Goal: Task Accomplishment & Management: Complete application form

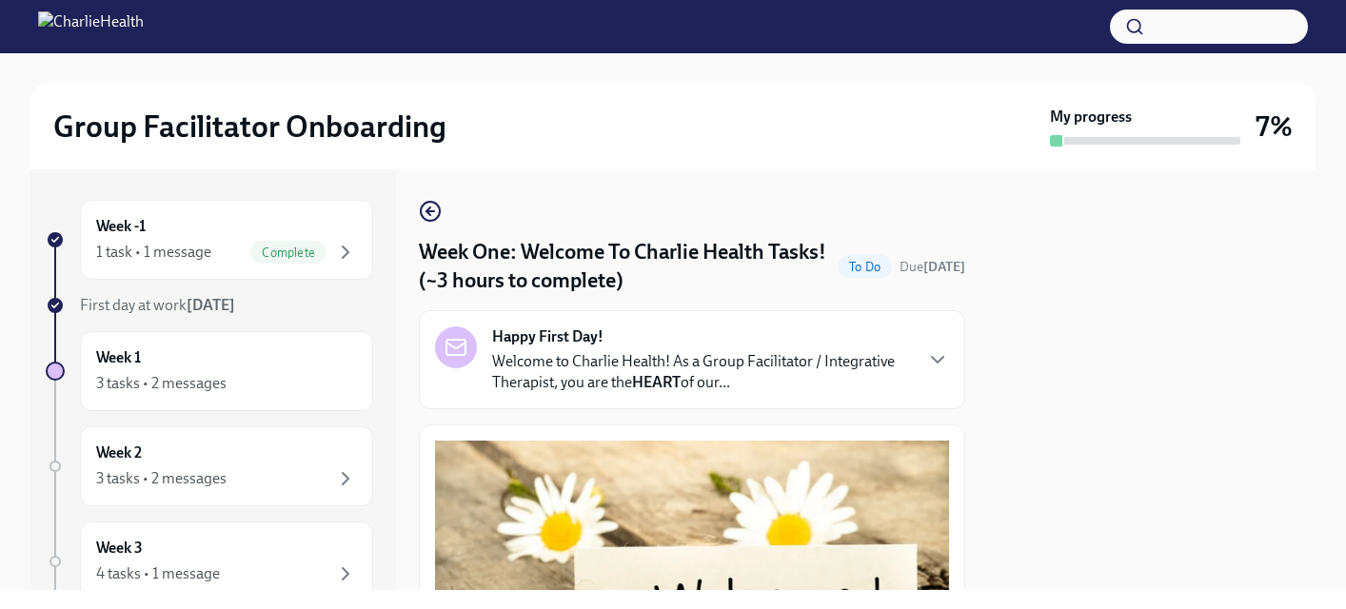
scroll to position [2565, 0]
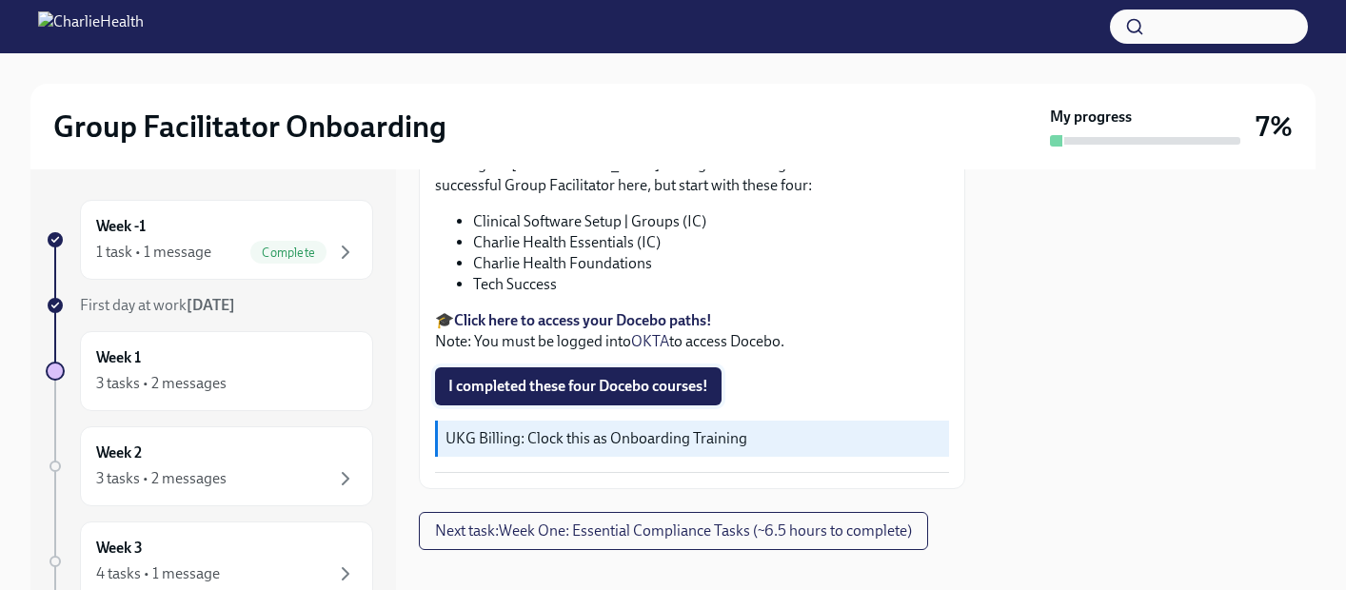
click at [628, 377] on span "I completed these four Docebo courses!" at bounding box center [578, 386] width 260 height 19
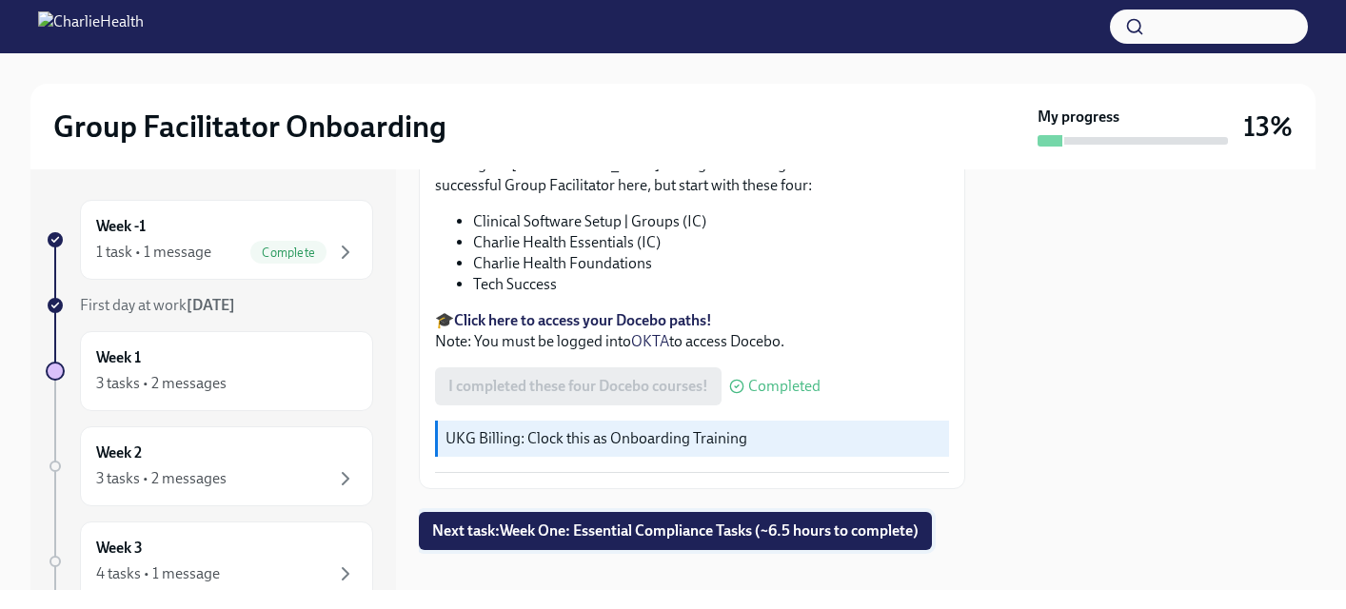
click at [917, 520] on button "Next task : Week One: Essential Compliance Tasks (~6.5 hours to complete)" at bounding box center [675, 531] width 513 height 38
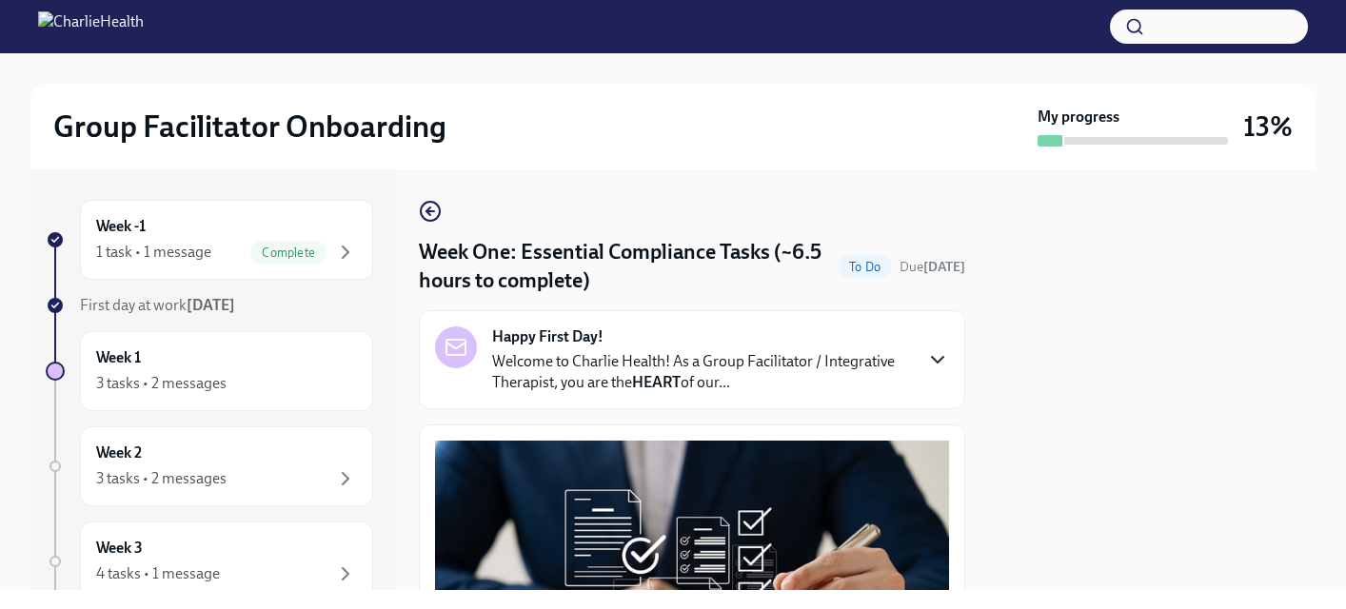
click at [936, 357] on icon "button" at bounding box center [938, 360] width 23 height 23
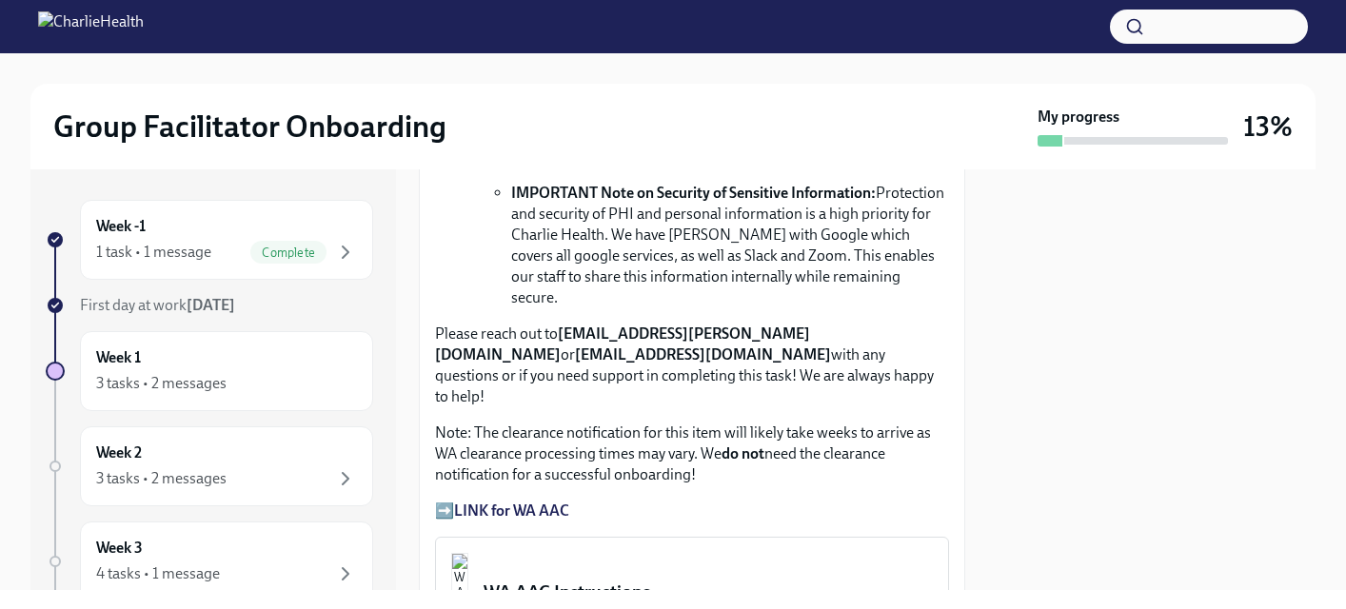
scroll to position [2473, 0]
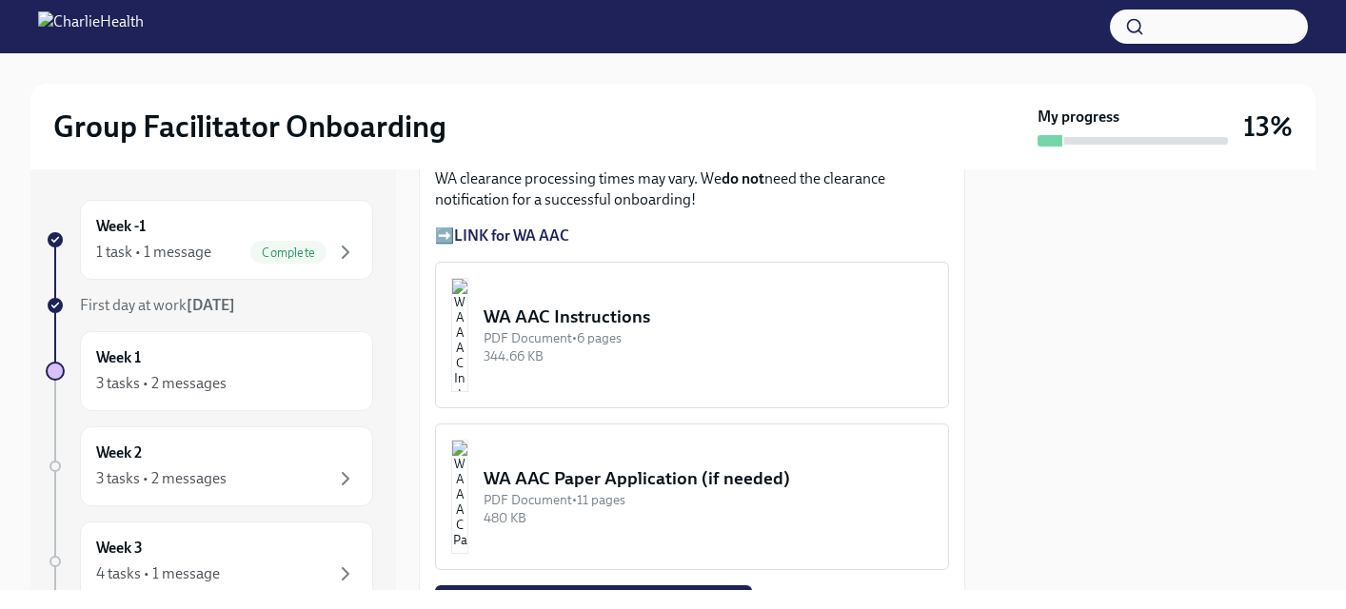
click at [725, 329] on div "WA AAC Instructions" at bounding box center [708, 317] width 449 height 25
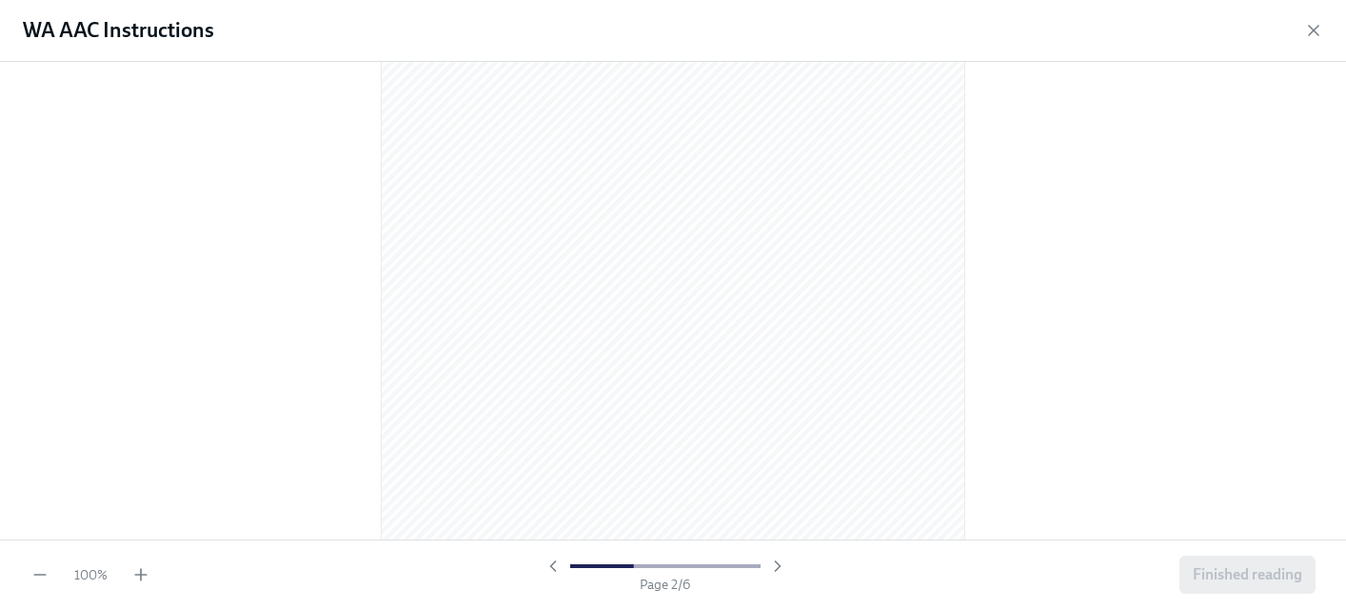
scroll to position [883, 0]
click at [1318, 38] on icon "button" at bounding box center [1314, 30] width 19 height 19
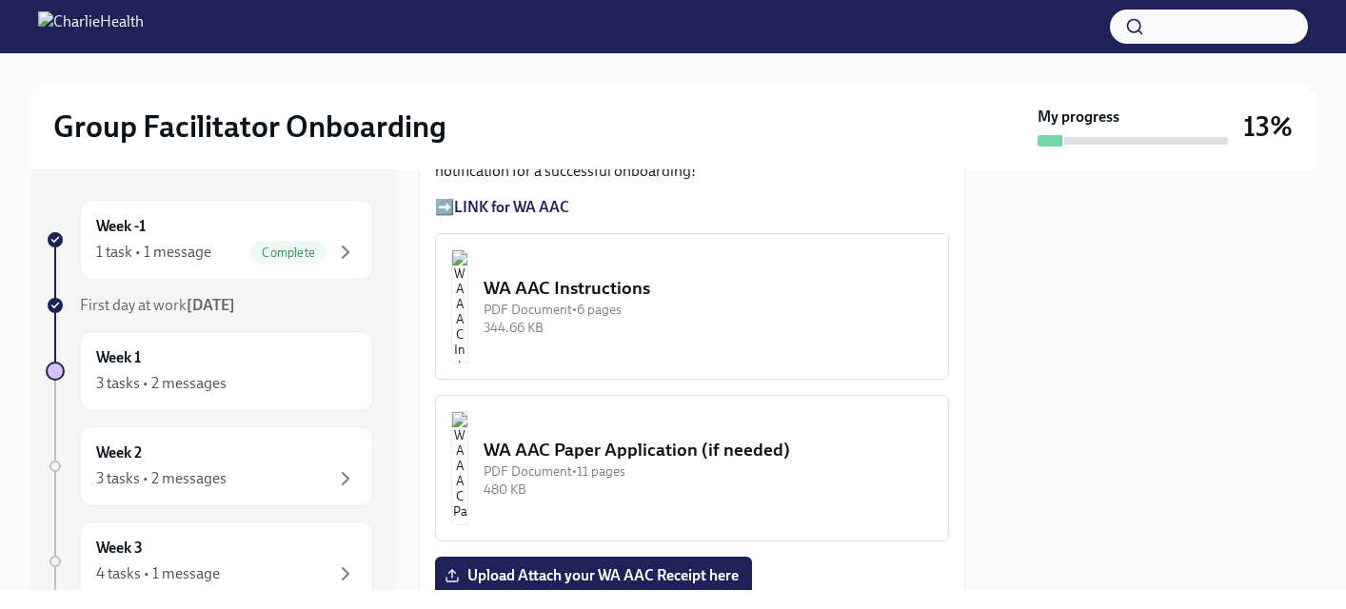
scroll to position [2507, 0]
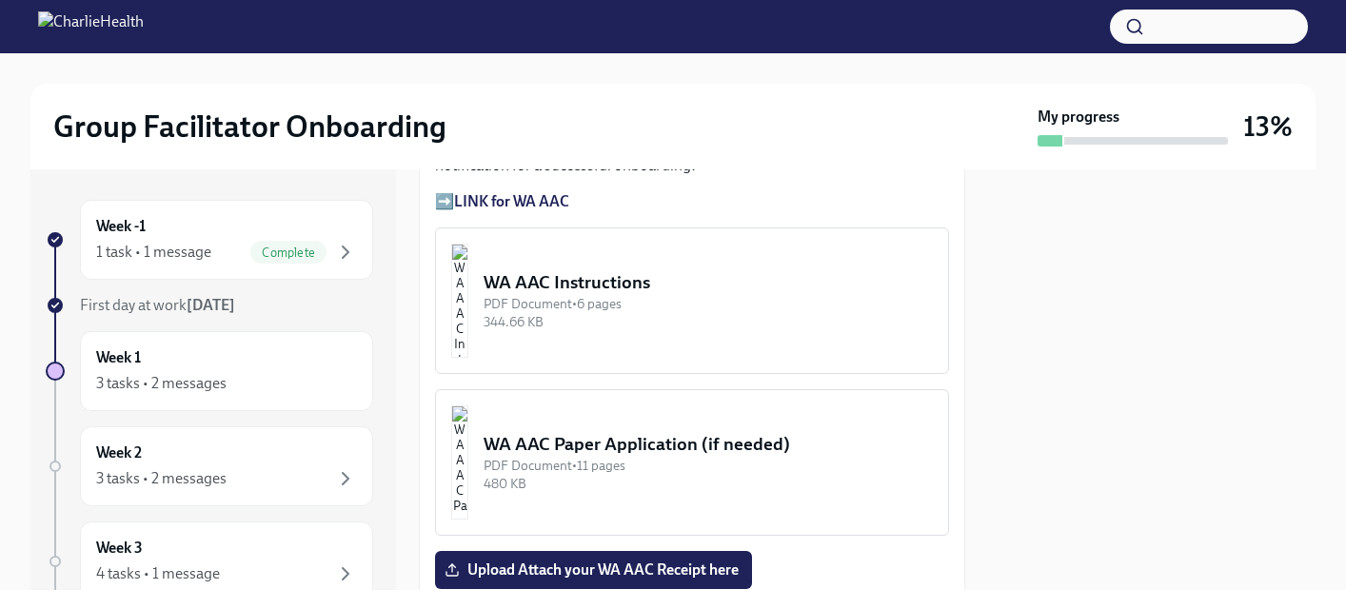
click at [816, 295] on div "WA AAC Instructions" at bounding box center [708, 282] width 449 height 25
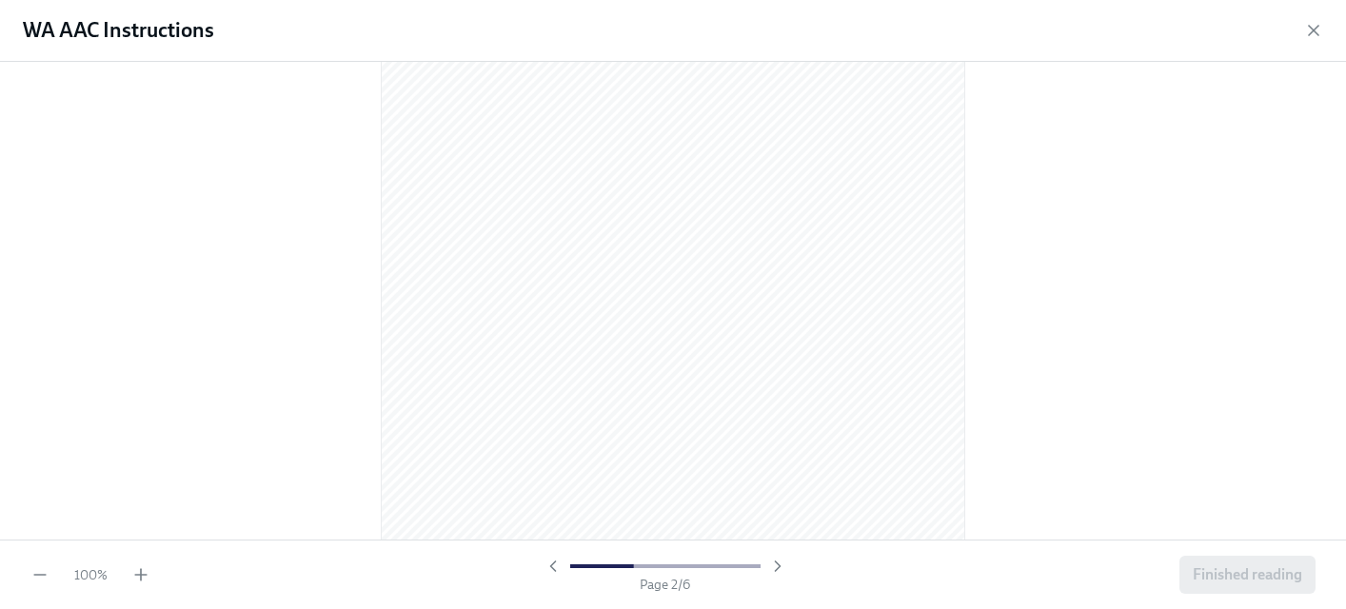
scroll to position [912, 0]
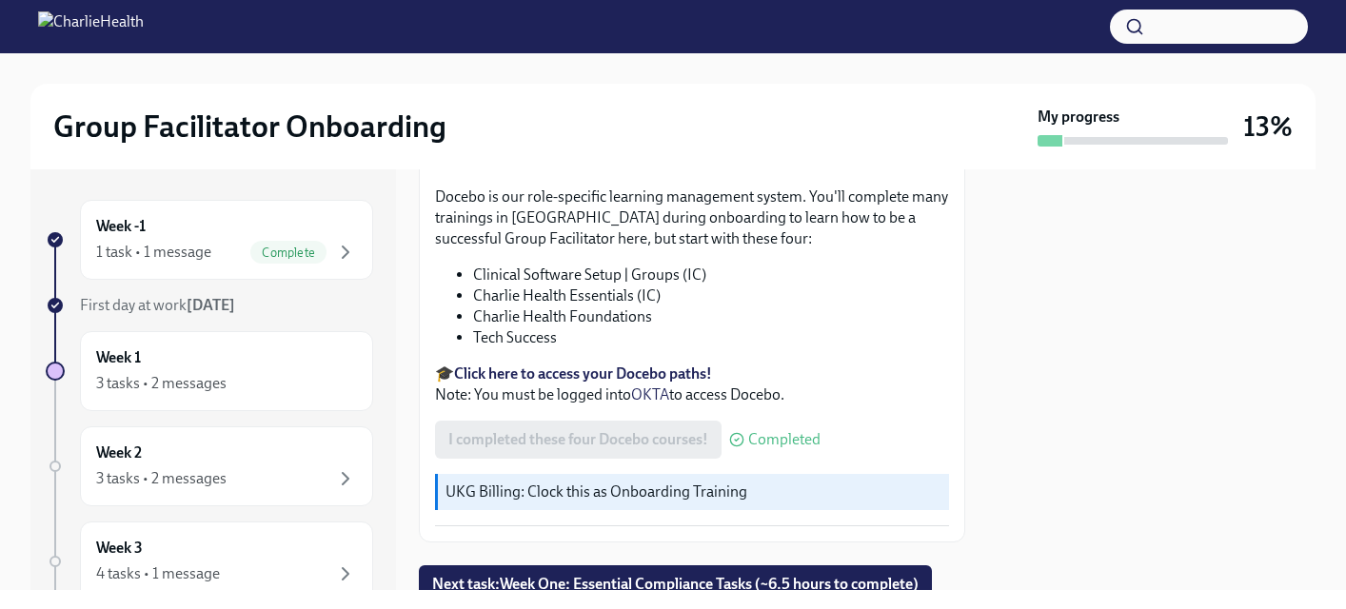
scroll to position [2565, 0]
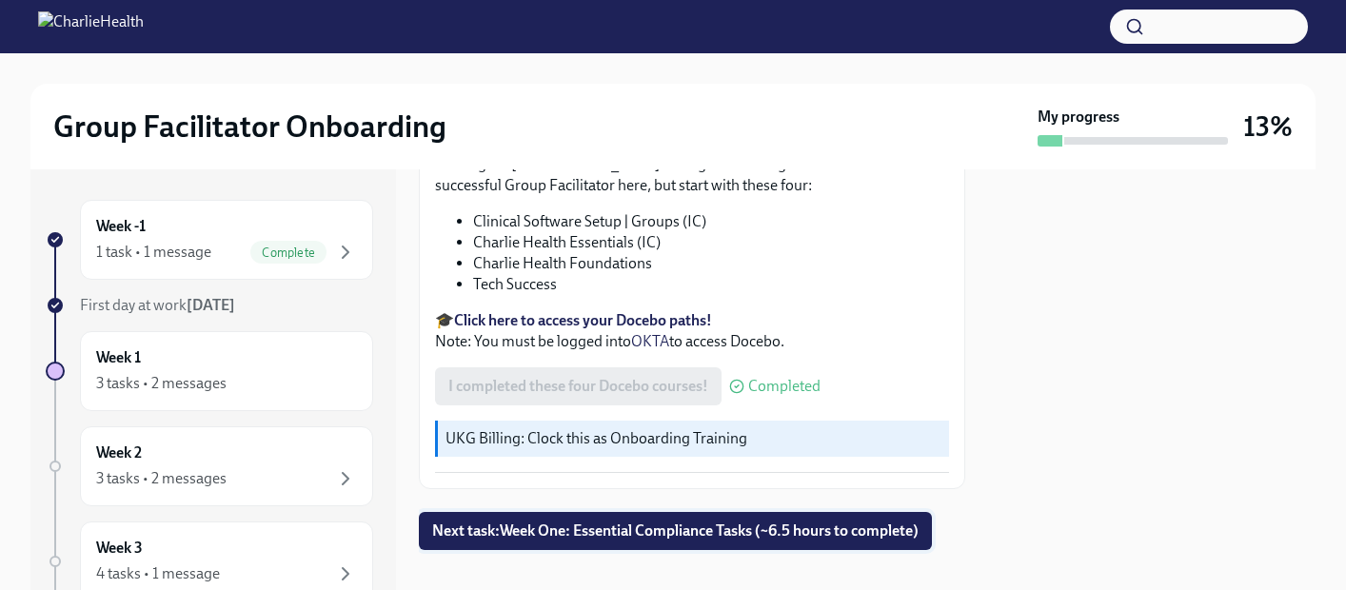
click at [649, 522] on span "Next task : Week One: Essential Compliance Tasks (~6.5 hours to complete)" at bounding box center [675, 531] width 487 height 19
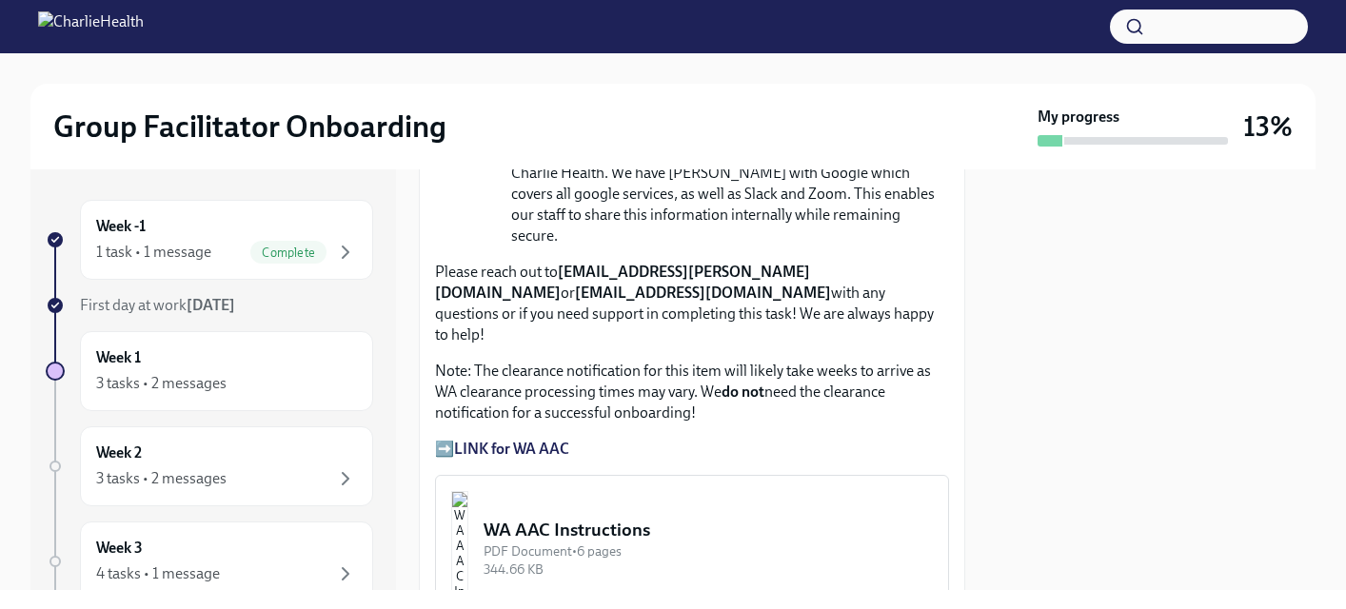
scroll to position [1565, 0]
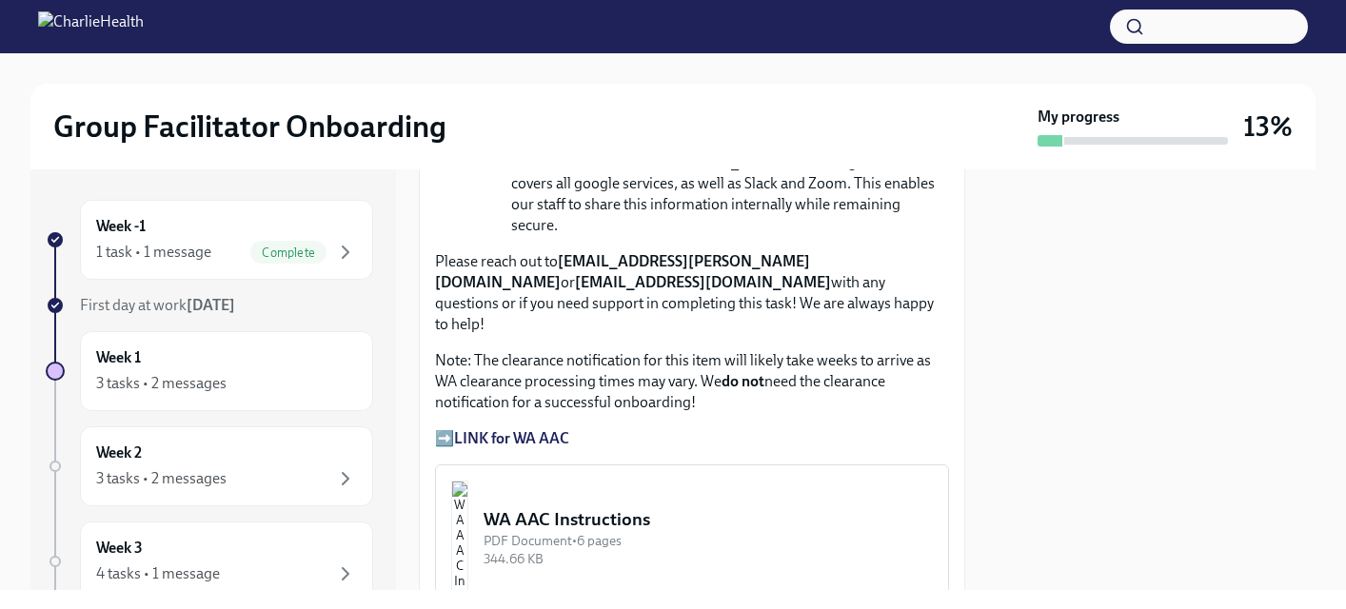
click at [468, 497] on img "button" at bounding box center [459, 538] width 17 height 114
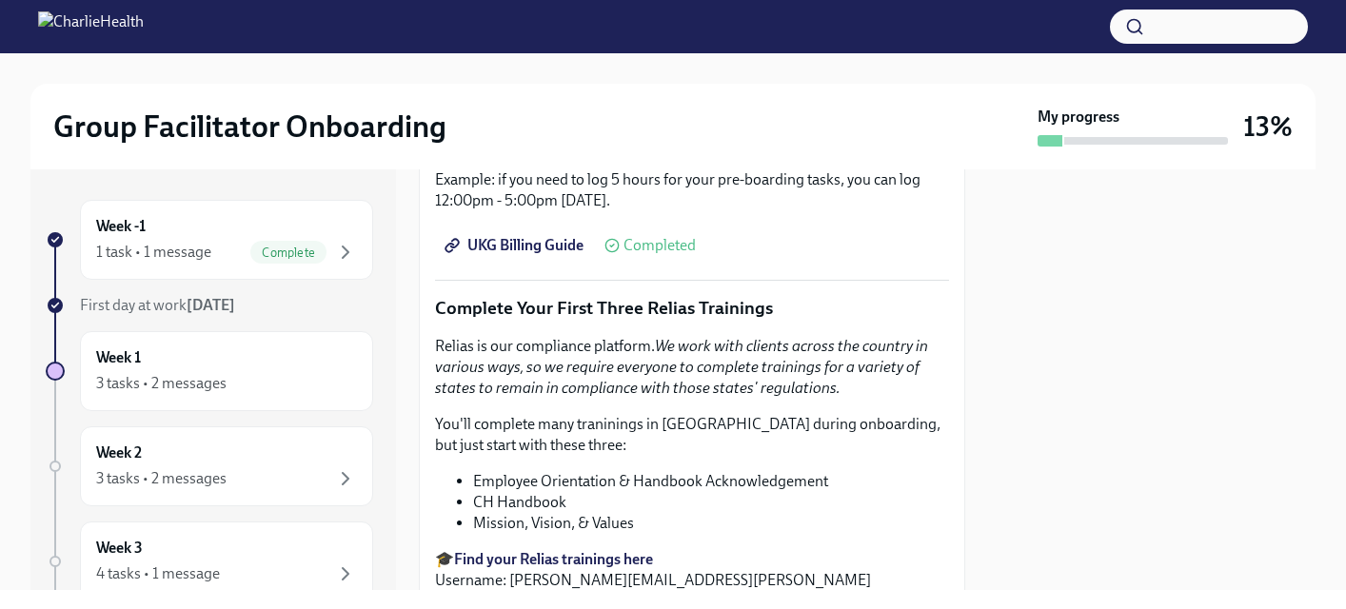
scroll to position [2565, 0]
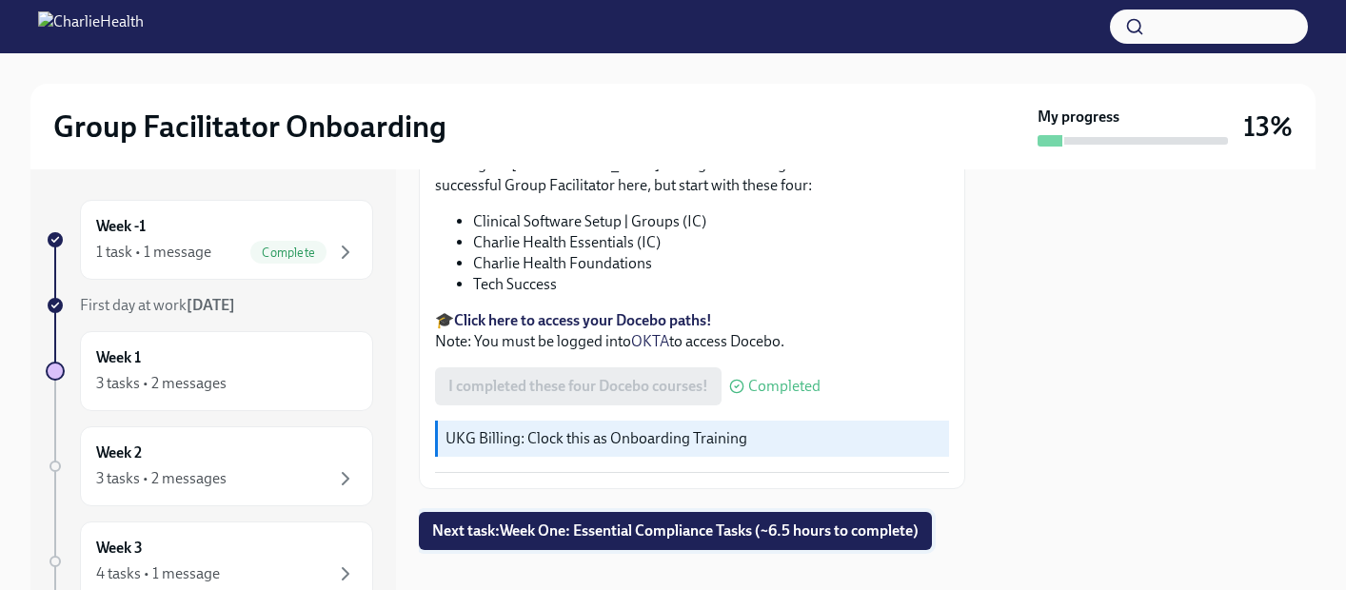
click at [694, 522] on span "Next task : Week One: Essential Compliance Tasks (~6.5 hours to complete)" at bounding box center [675, 531] width 487 height 19
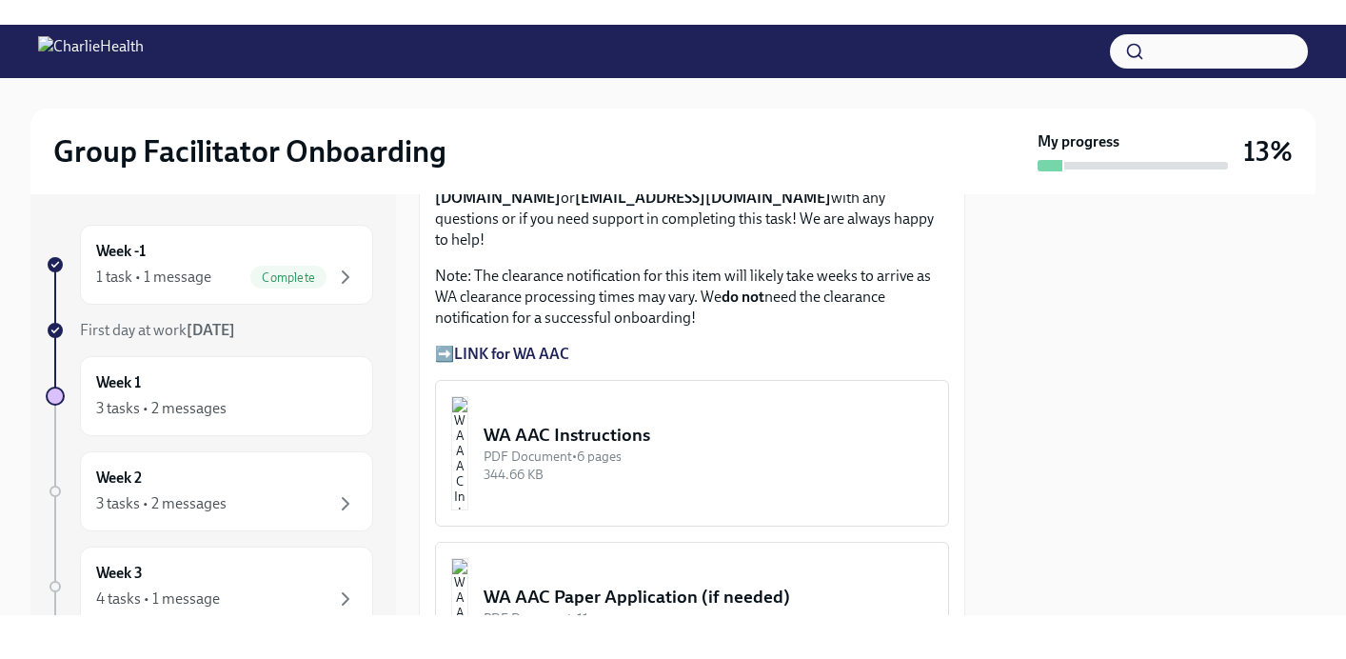
scroll to position [1678, 0]
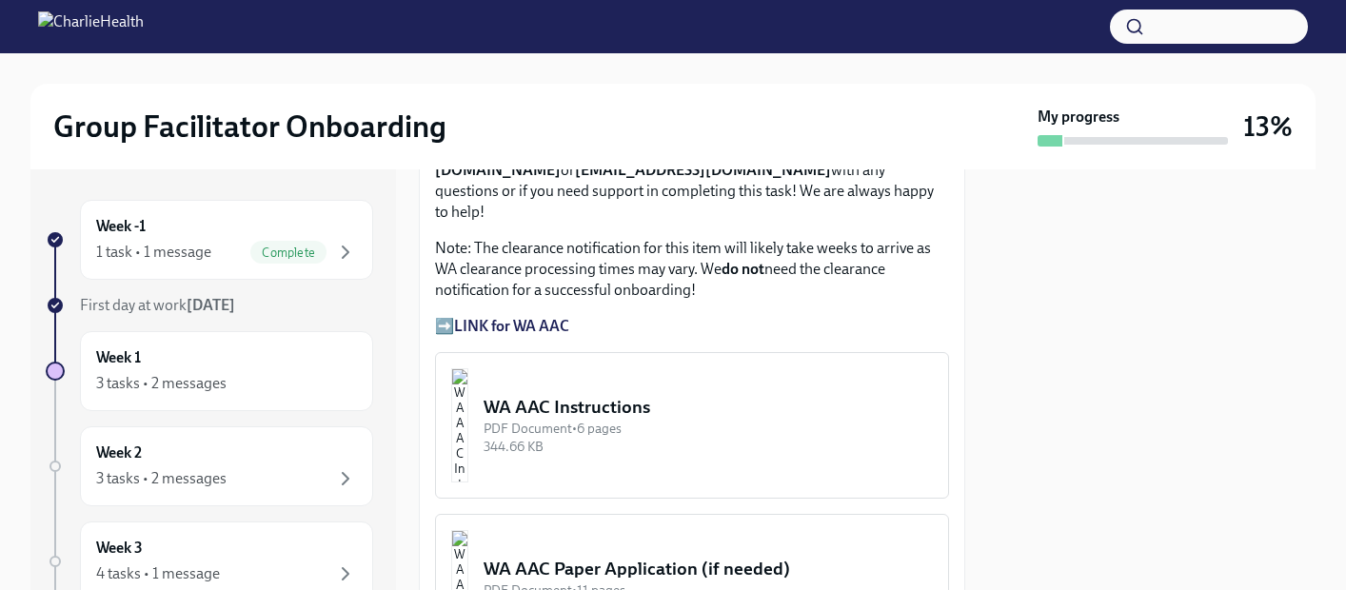
click at [526, 317] on strong "LINK for WA AAC" at bounding box center [511, 326] width 115 height 18
click at [564, 317] on strong "LINK for WA AAC" at bounding box center [511, 326] width 115 height 18
click at [467, 317] on strong "LINK for WA AAC" at bounding box center [511, 326] width 115 height 18
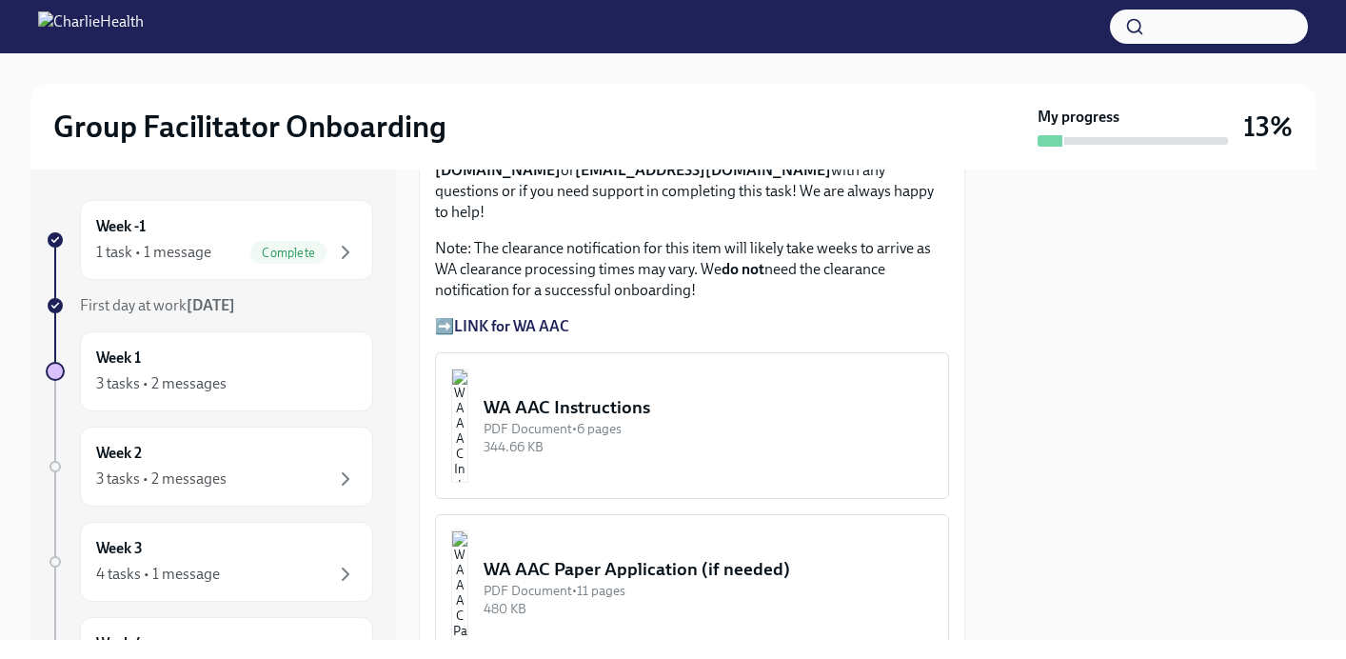
click at [504, 317] on strong "LINK for WA AAC" at bounding box center [511, 326] width 115 height 18
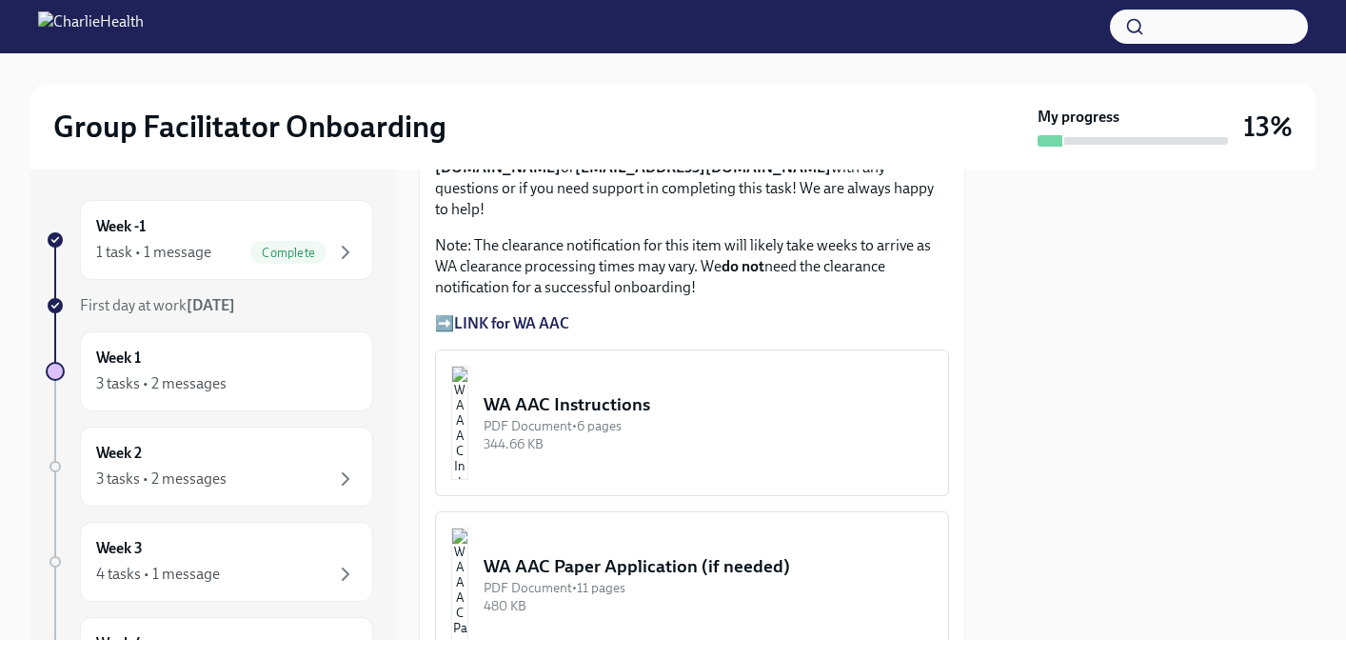
scroll to position [1682, 0]
click at [461, 313] on strong "LINK for WA AAC" at bounding box center [511, 322] width 115 height 18
click at [662, 440] on button "WA AAC Instructions PDF Document • 6 pages 344.66 KB" at bounding box center [692, 422] width 514 height 147
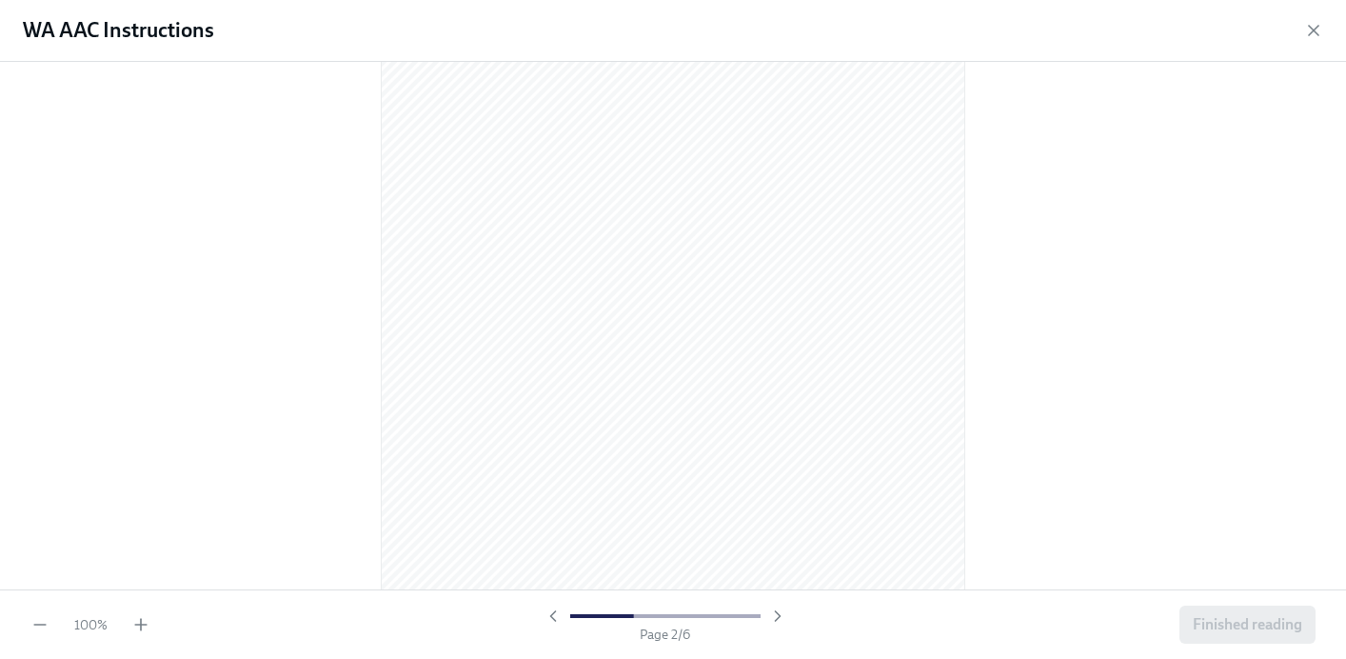
scroll to position [931, 0]
click at [143, 608] on icon "button" at bounding box center [140, 624] width 19 height 19
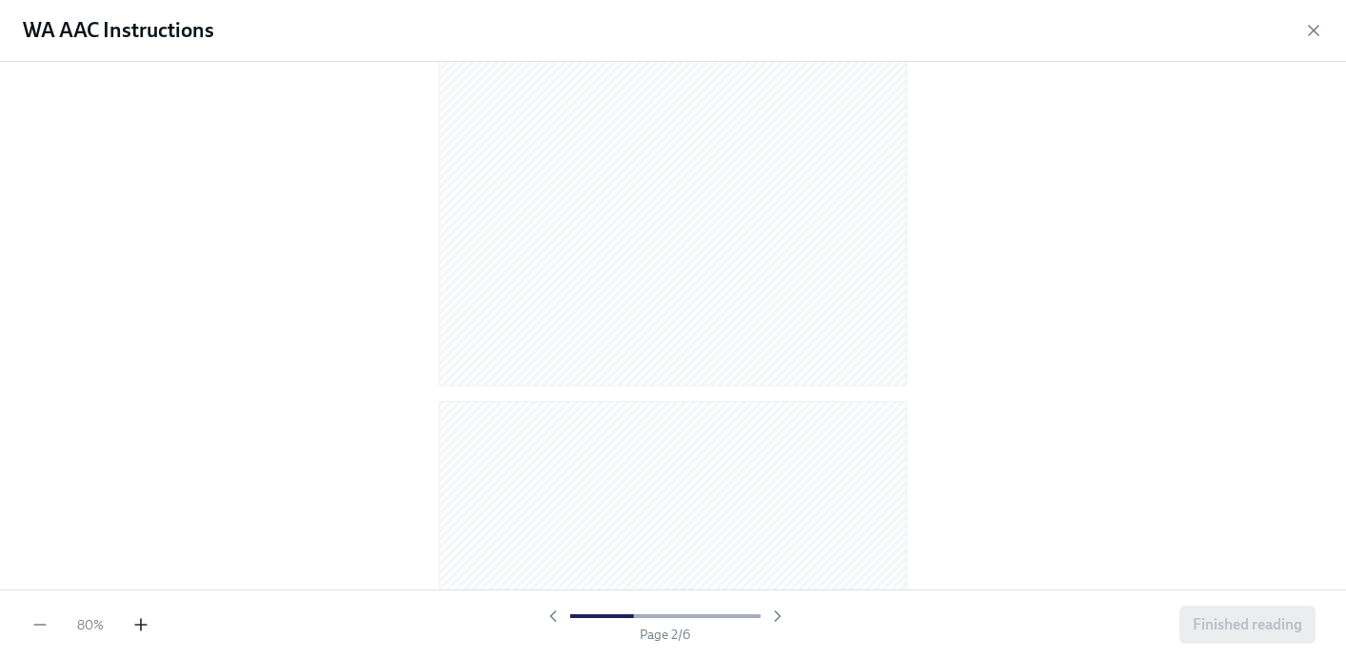
click at [143, 608] on icon "button" at bounding box center [140, 624] width 19 height 19
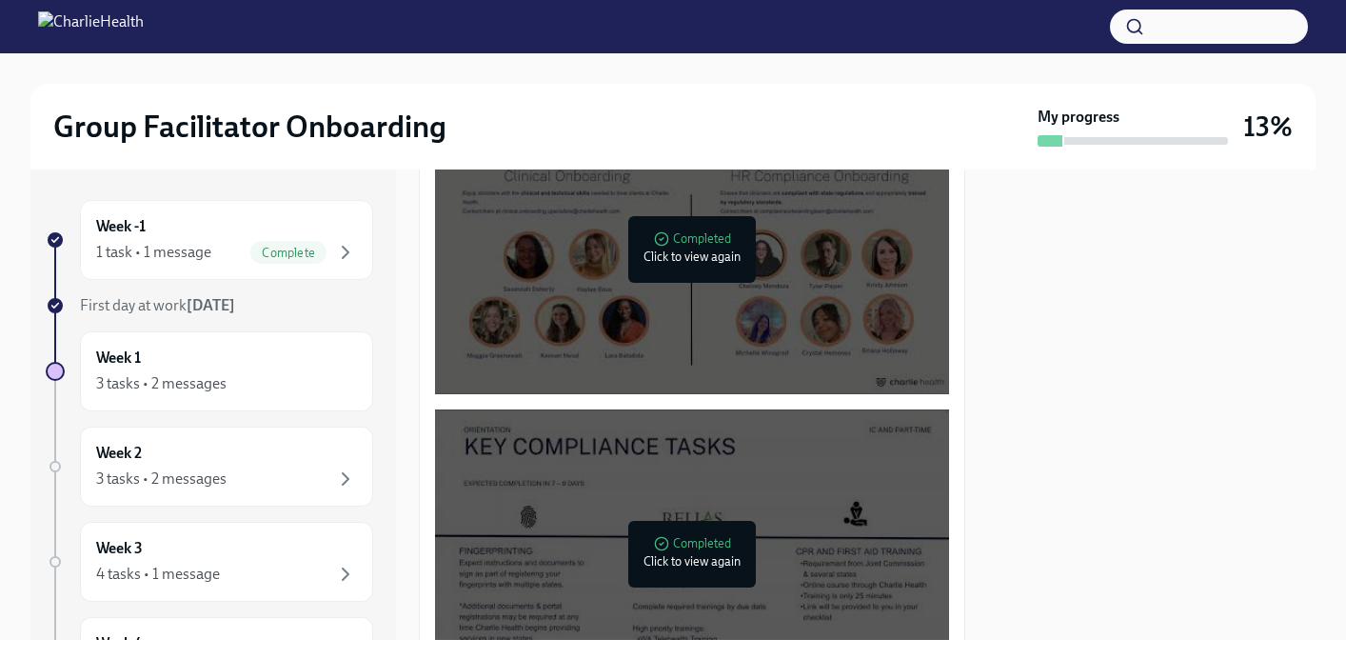
scroll to position [2516, 0]
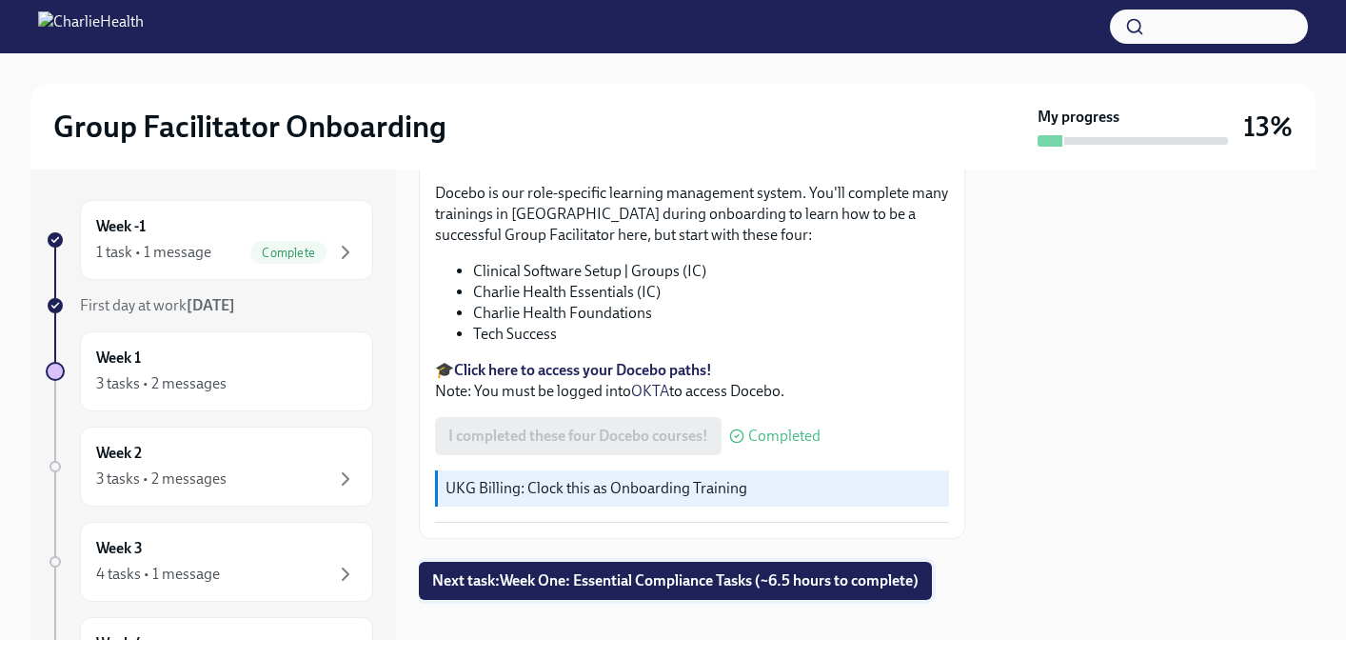
click at [646, 571] on span "Next task : Week One: Essential Compliance Tasks (~6.5 hours to complete)" at bounding box center [675, 580] width 487 height 19
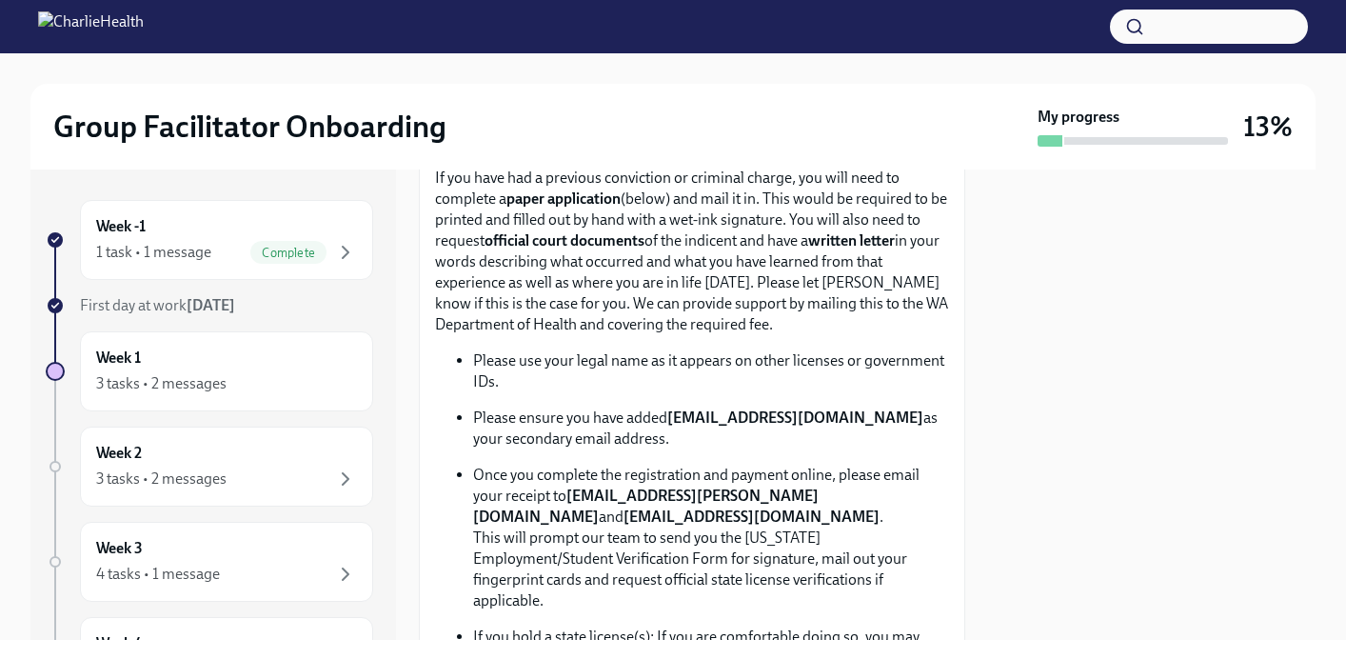
scroll to position [983, 0]
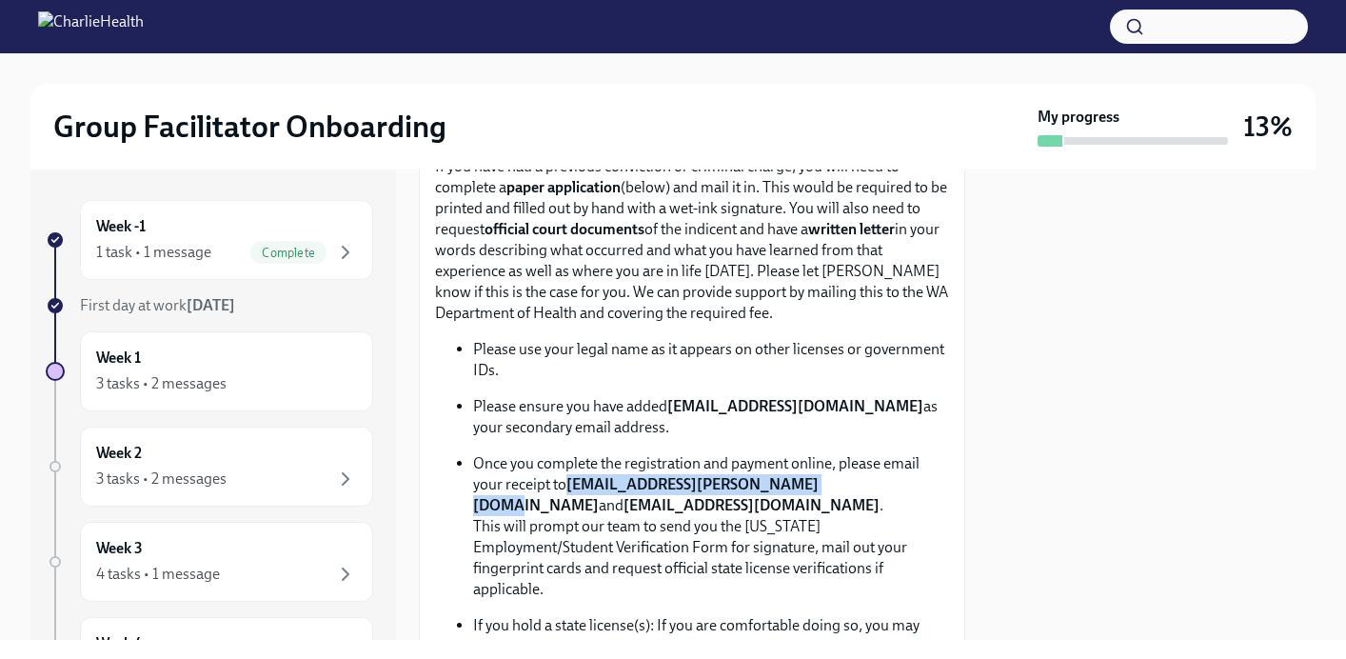
drag, startPoint x: 569, startPoint y: 508, endPoint x: 808, endPoint y: 508, distance: 239.0
click at [808, 508] on strong "[EMAIL_ADDRESS][PERSON_NAME][DOMAIN_NAME]" at bounding box center [646, 494] width 346 height 39
copy strong "[EMAIL_ADDRESS][PERSON_NAME][DOMAIN_NAME]"
click at [848, 515] on p "Once you complete the registration and payment online, please email your receip…" at bounding box center [711, 526] width 476 height 147
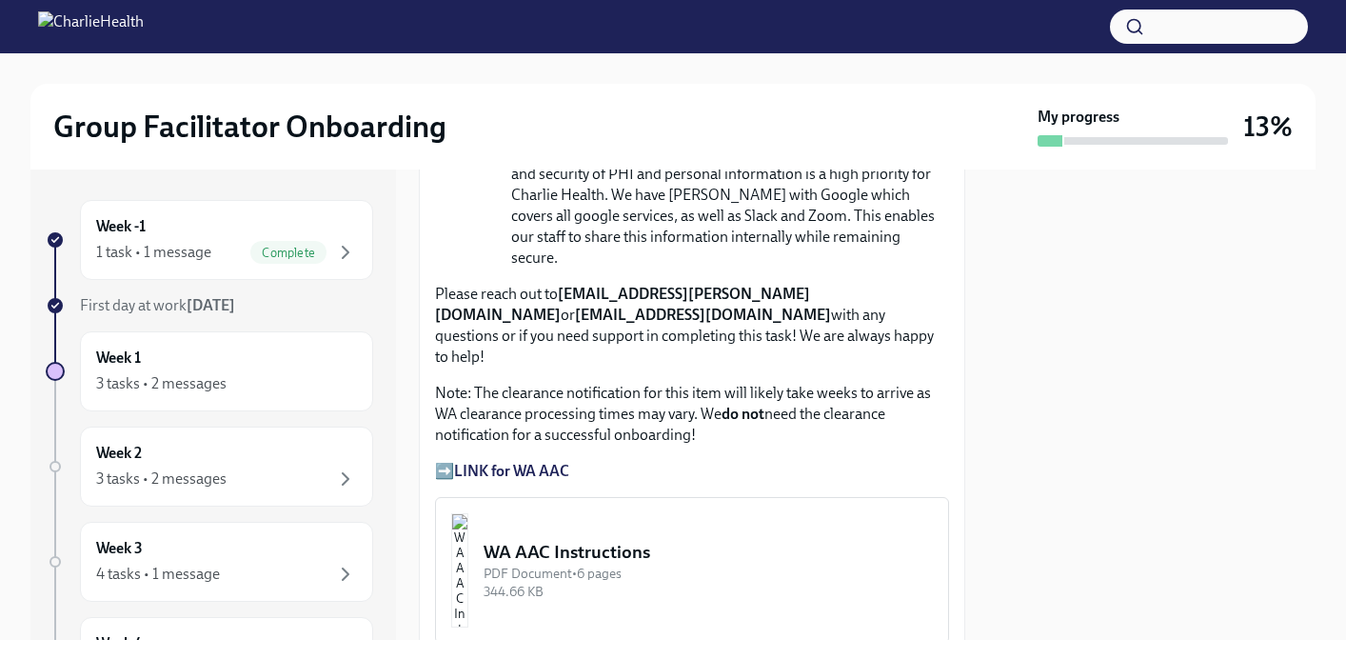
scroll to position [1541, 0]
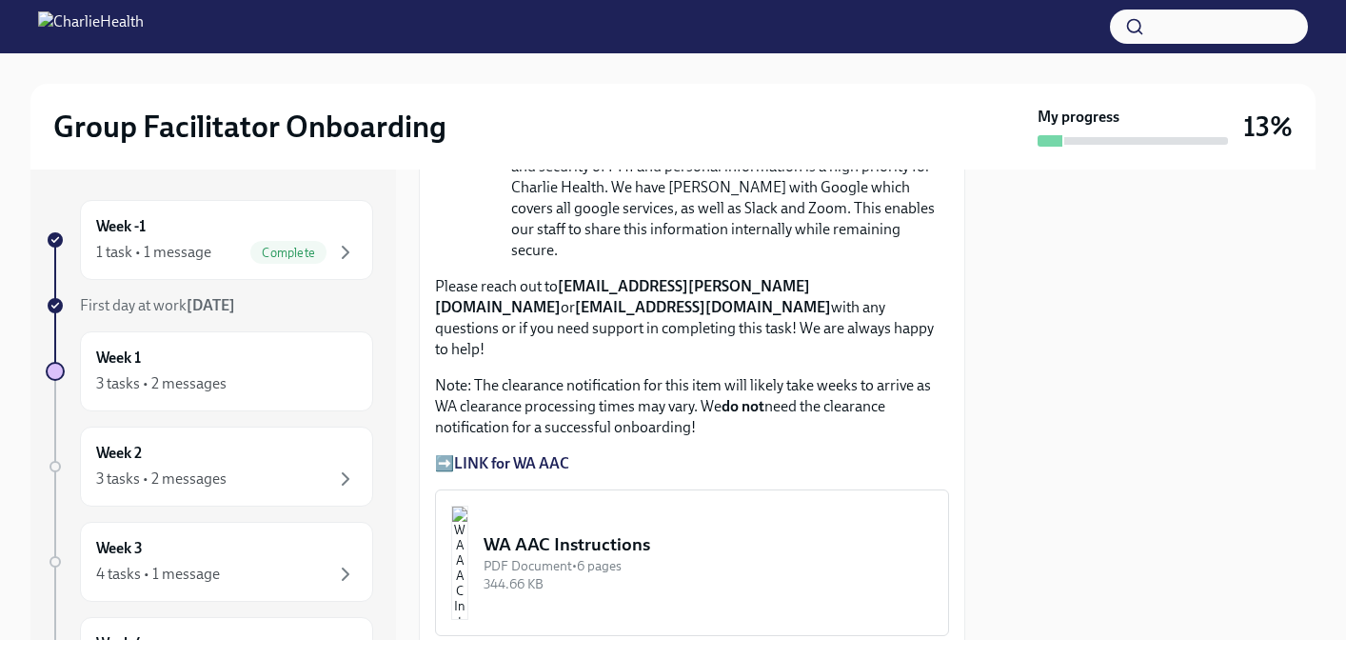
click at [683, 575] on div "344.66 KB" at bounding box center [708, 584] width 449 height 18
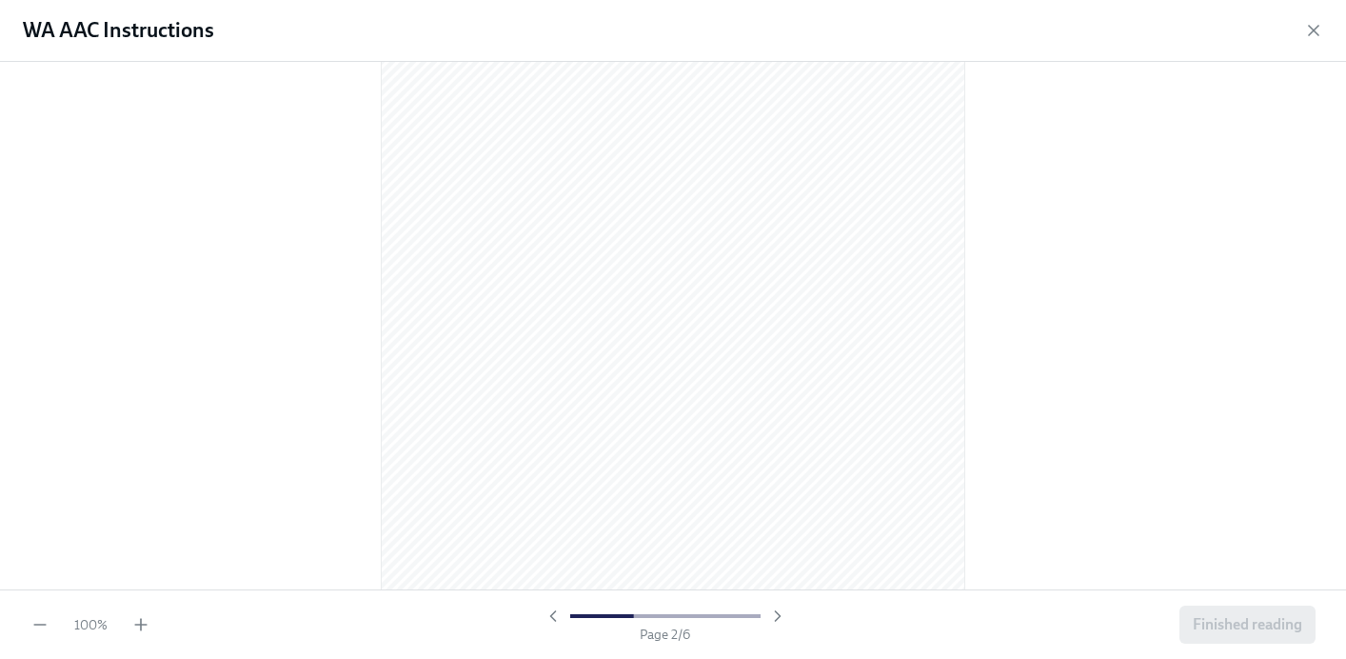
scroll to position [995, 0]
click at [146, 608] on icon "button" at bounding box center [140, 624] width 19 height 19
click at [1316, 27] on icon "button" at bounding box center [1314, 30] width 19 height 19
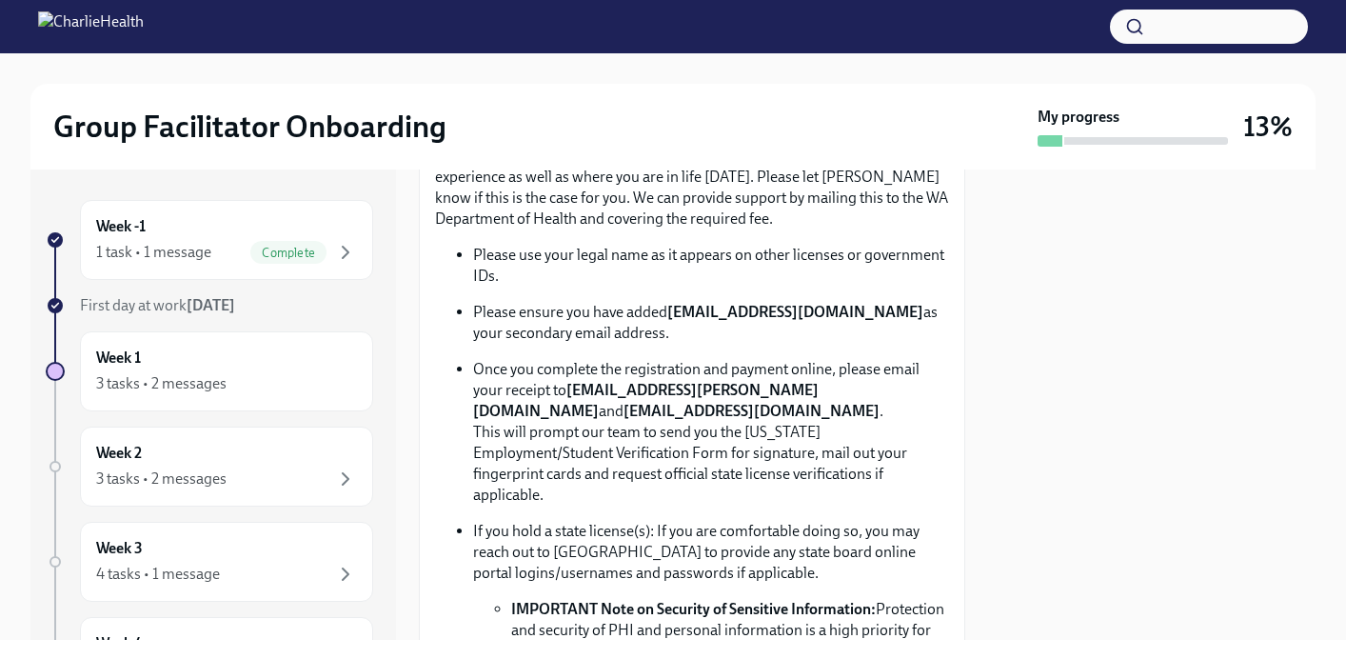
scroll to position [1079, 0]
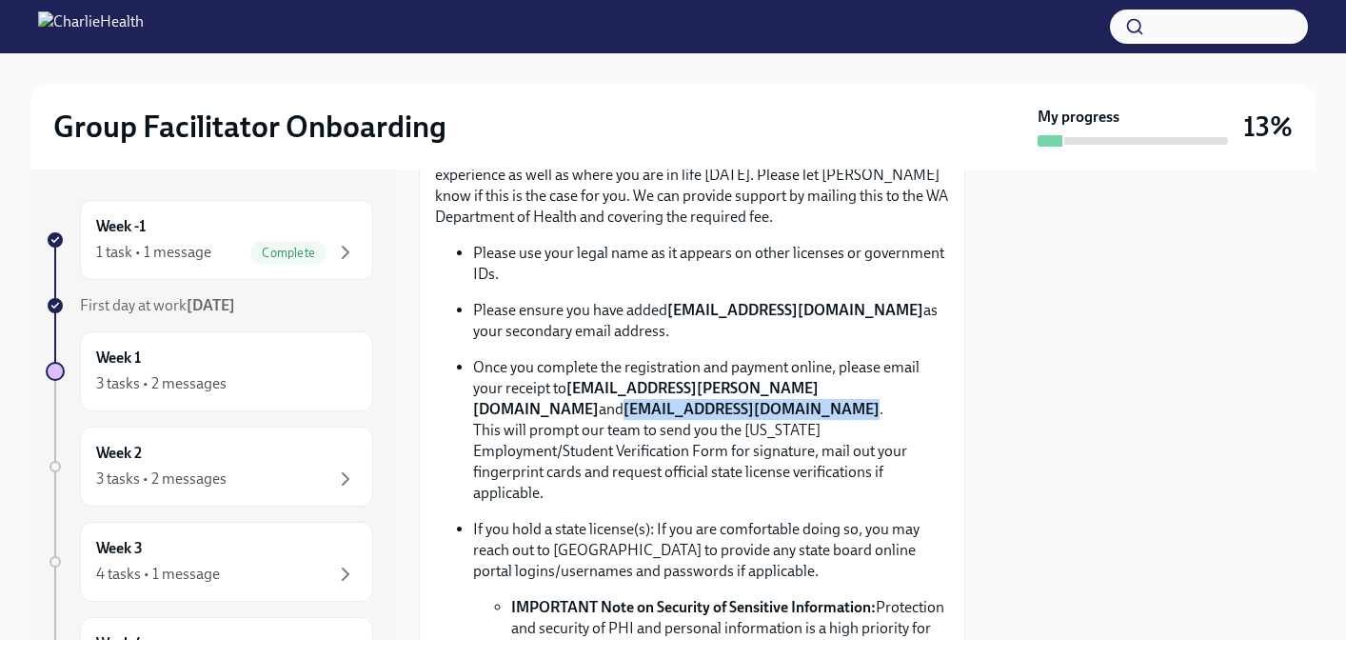
drag, startPoint x: 474, startPoint y: 431, endPoint x: 680, endPoint y: 432, distance: 205.7
click at [680, 418] on strong "[EMAIL_ADDRESS][DOMAIN_NAME]" at bounding box center [752, 409] width 256 height 18
copy strong "[EMAIL_ADDRESS][DOMAIN_NAME]"
click at [777, 452] on p "Once you complete the registration and payment online, please email your receip…" at bounding box center [711, 430] width 476 height 147
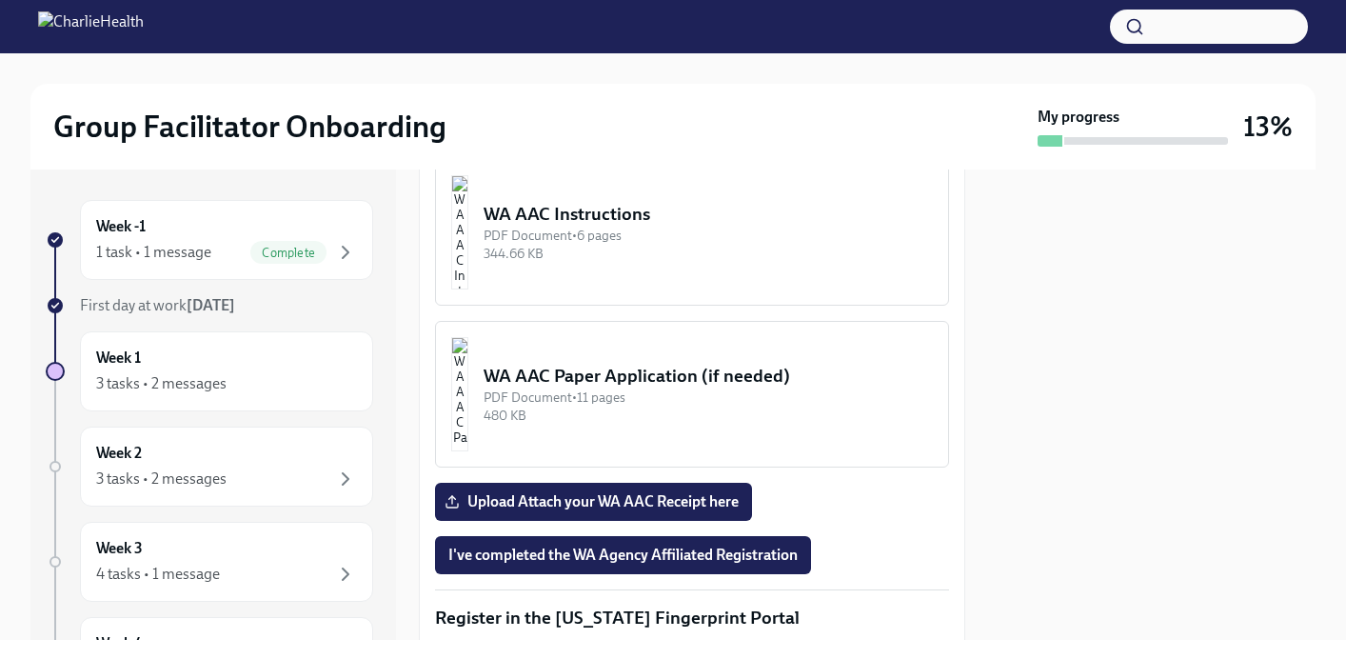
scroll to position [1873, 0]
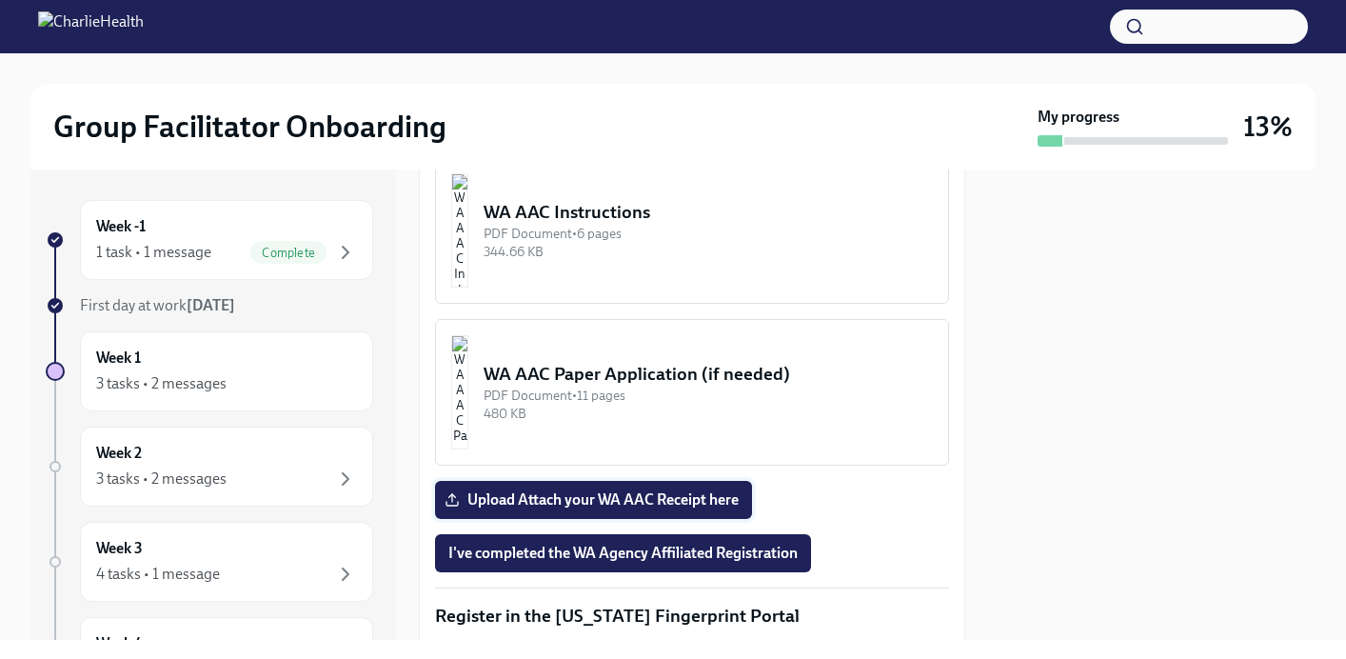
click at [714, 490] on span "Upload Attach your WA AAC Receipt here" at bounding box center [593, 499] width 290 height 19
click at [0, 0] on input "Upload Attach your WA AAC Receipt here" at bounding box center [0, 0] width 0 height 0
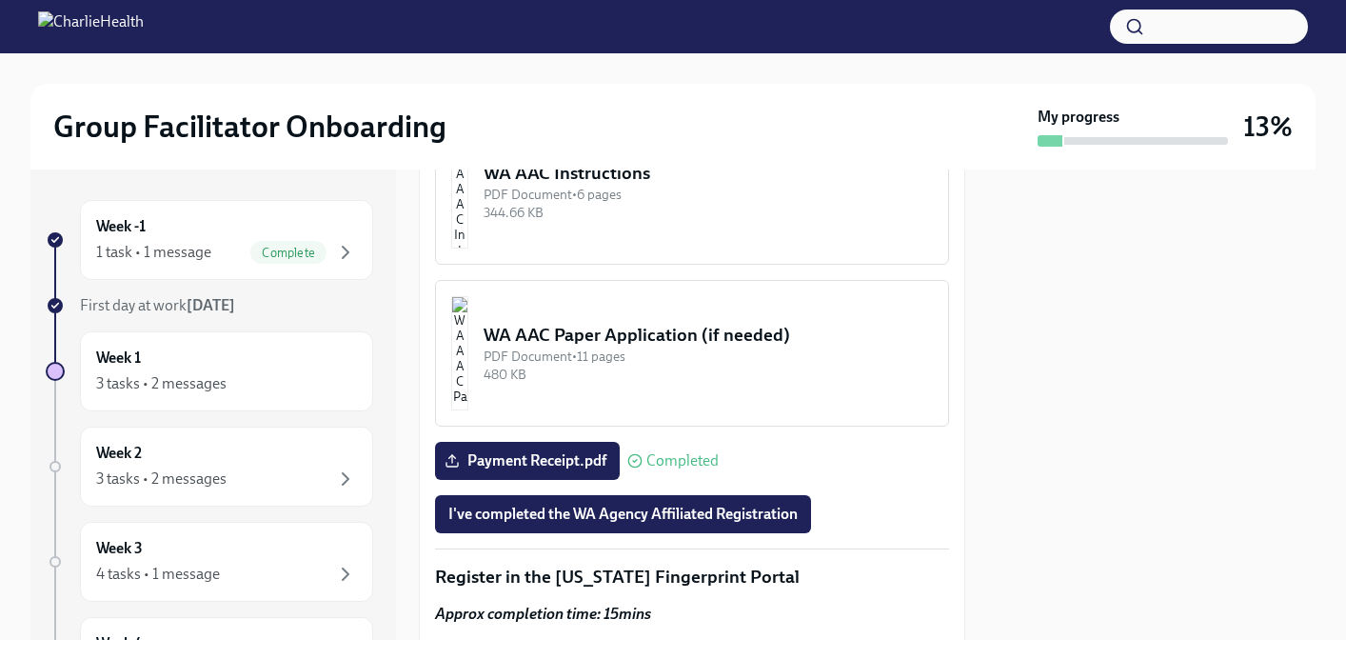
scroll to position [1913, 0]
click at [759, 504] on span "I've completed the WA Agency Affiliated Registration" at bounding box center [622, 513] width 349 height 19
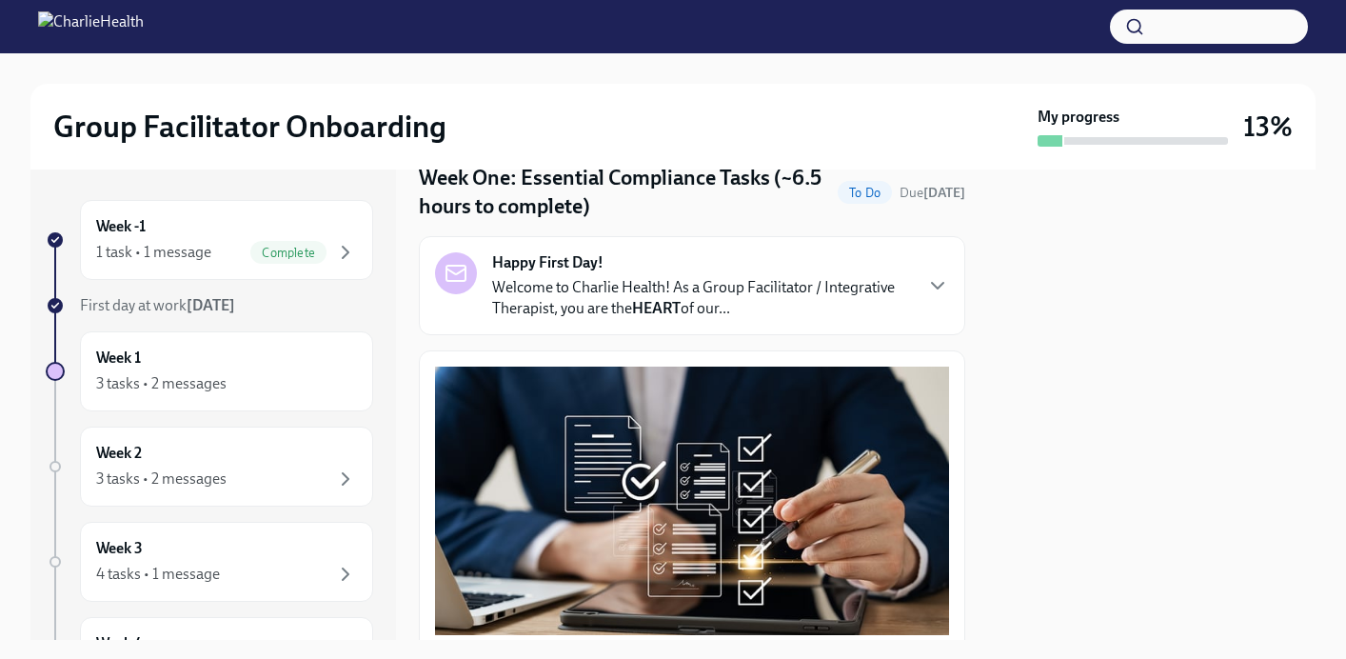
scroll to position [0, 0]
